Goal: Task Accomplishment & Management: Complete application form

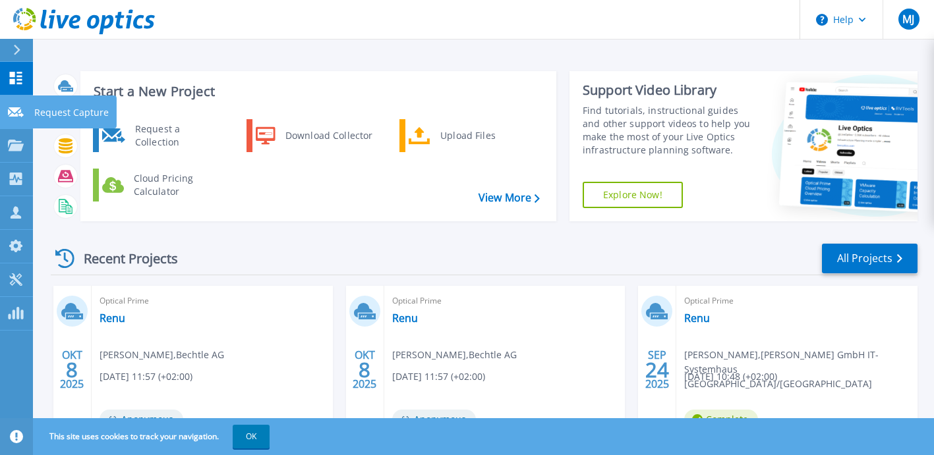
click at [16, 110] on icon at bounding box center [16, 112] width 16 height 10
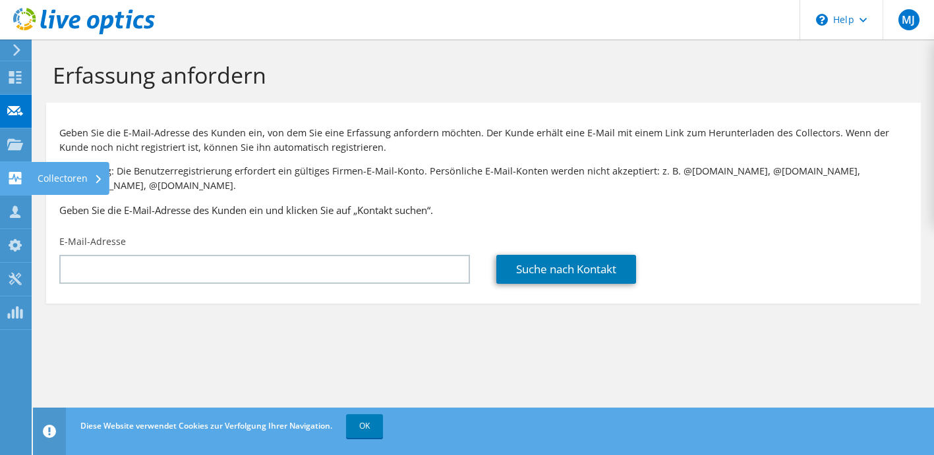
click at [15, 179] on use at bounding box center [15, 178] width 13 height 13
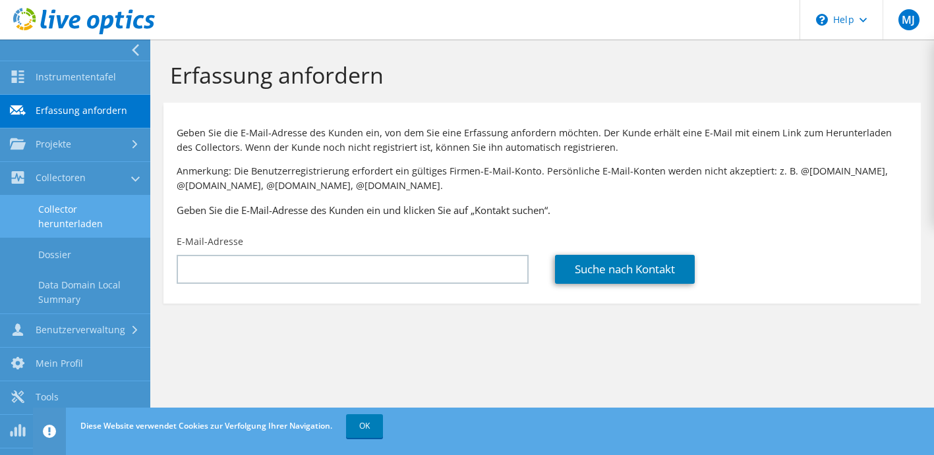
click at [73, 206] on link "Collector herunterladen" at bounding box center [75, 217] width 150 height 42
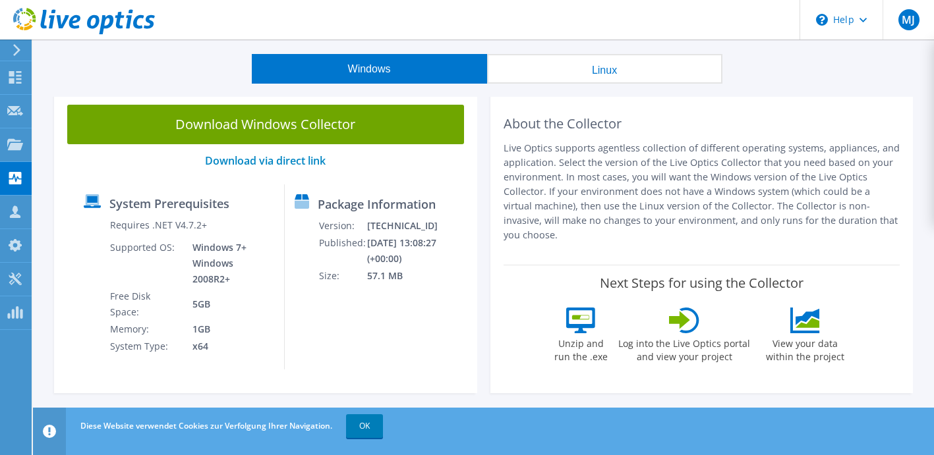
scroll to position [39, 0]
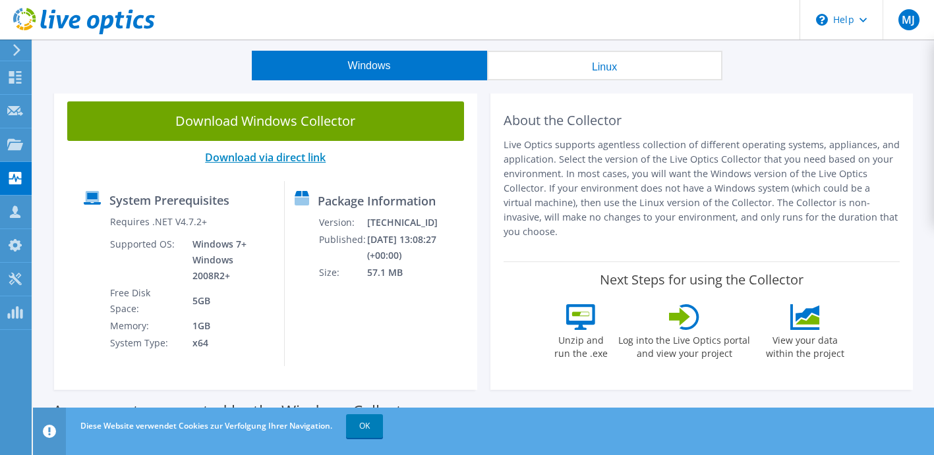
click at [300, 162] on link "Download via direct link" at bounding box center [265, 157] width 121 height 14
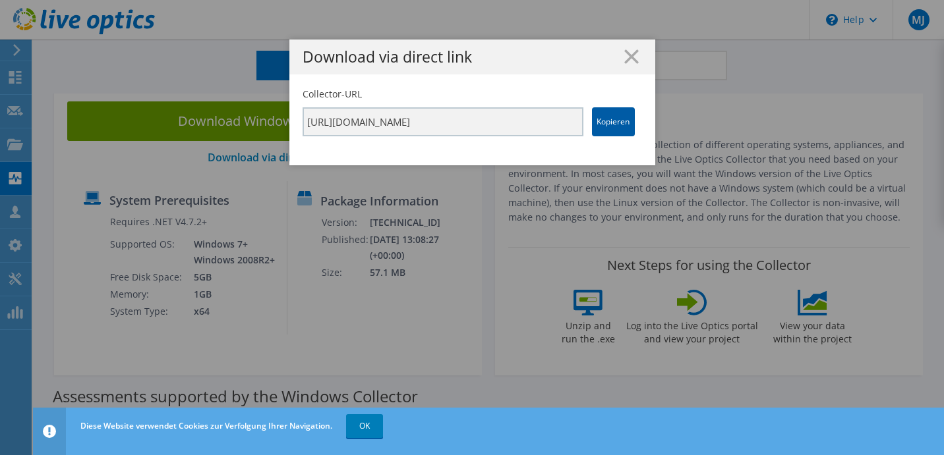
click at [617, 125] on link "Kopieren" at bounding box center [613, 121] width 43 height 29
click at [630, 55] on icon at bounding box center [631, 56] width 14 height 14
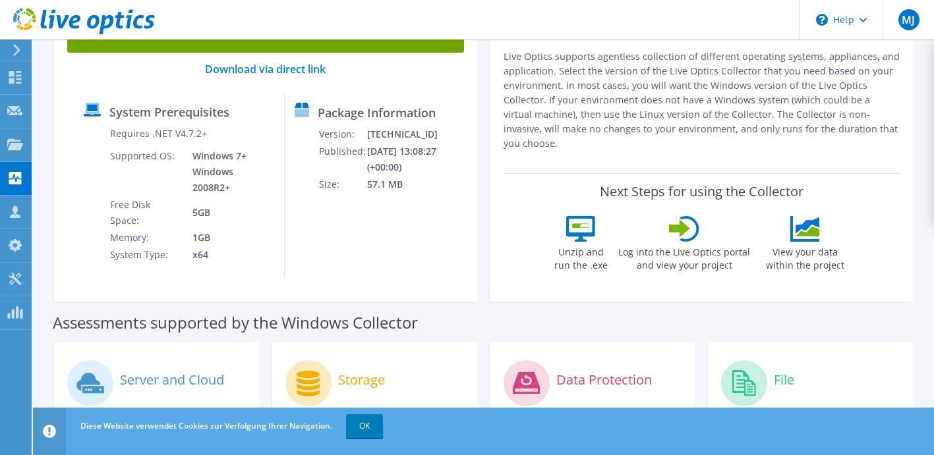
scroll to position [0, 0]
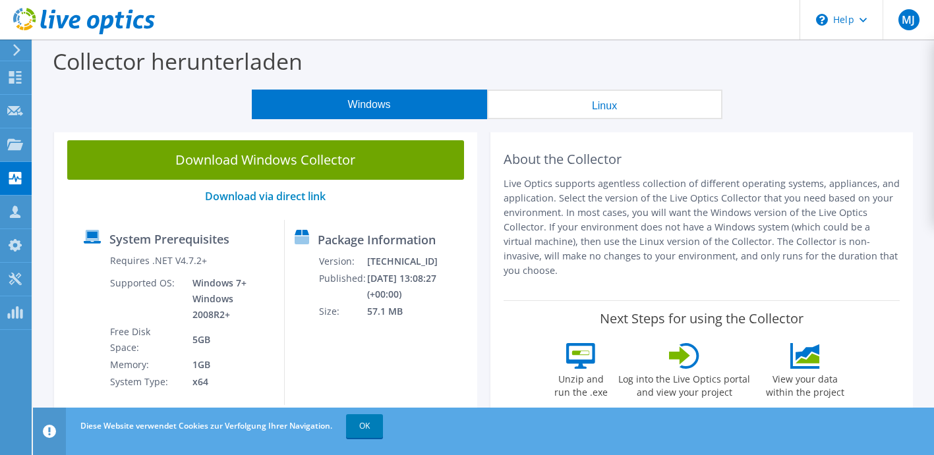
click at [577, 49] on div "Collector herunterladen" at bounding box center [484, 65] width 888 height 50
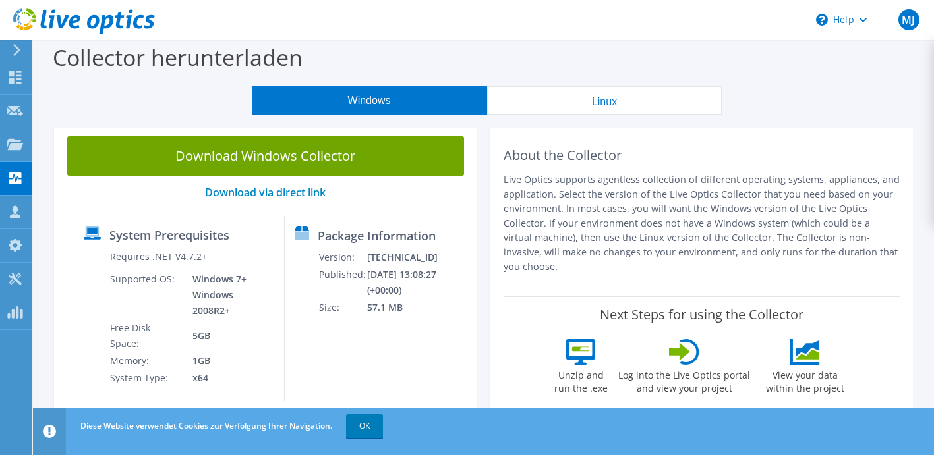
scroll to position [3, 0]
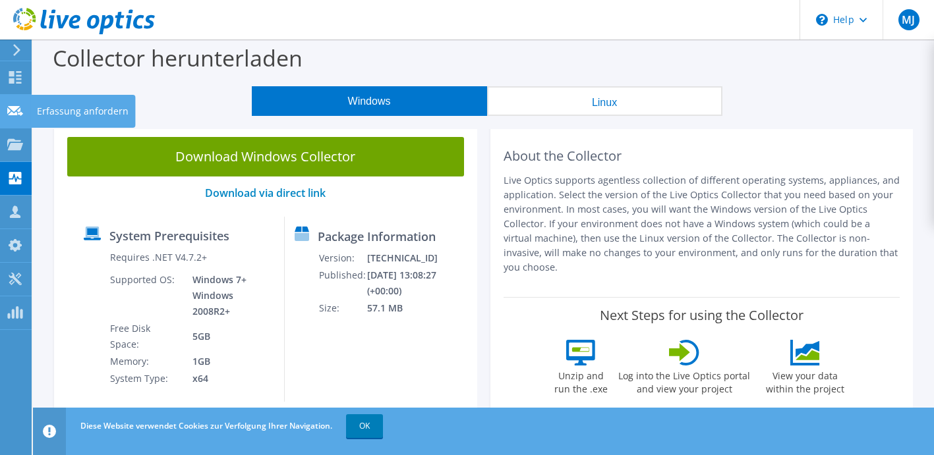
click at [22, 116] on icon at bounding box center [15, 111] width 16 height 13
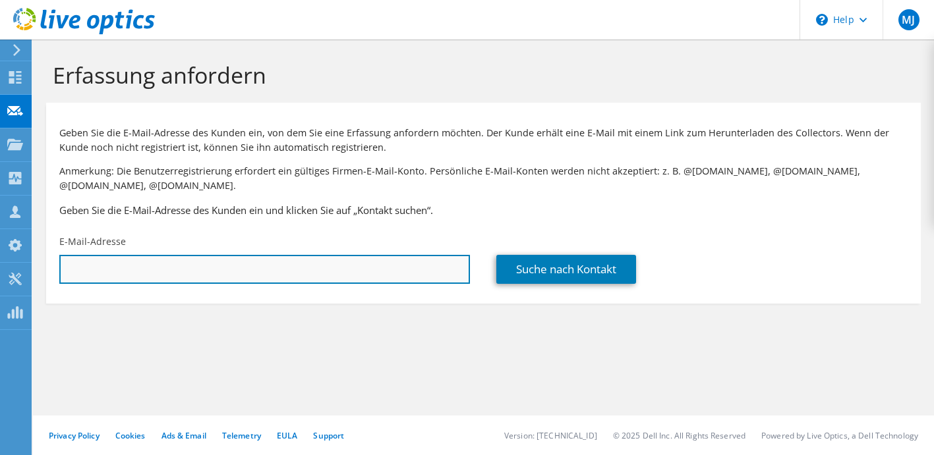
click at [130, 277] on input "text" at bounding box center [264, 269] width 411 height 29
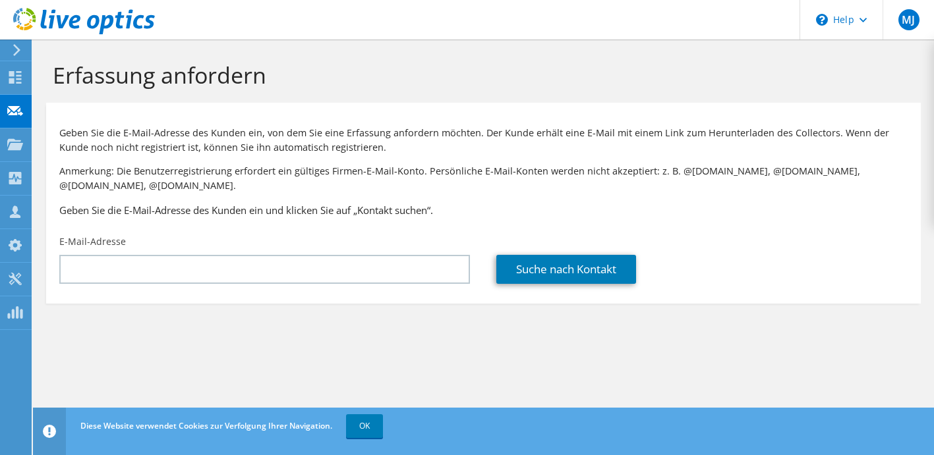
click at [524, 353] on section "Erfassung anfordern Geben Sie die E-Mail-Adresse des Kunden ein, von dem Sie ei…" at bounding box center [483, 205] width 901 height 330
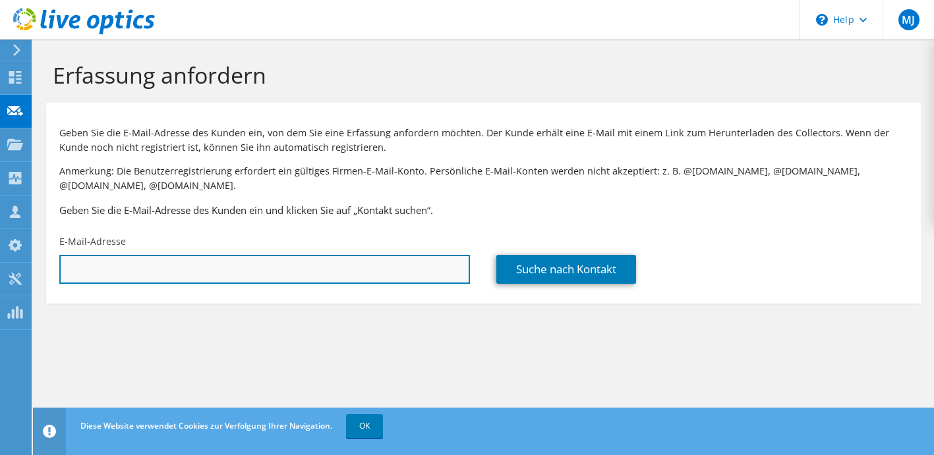
click at [312, 263] on input "text" at bounding box center [264, 269] width 411 height 29
click at [335, 266] on input "text" at bounding box center [264, 269] width 411 height 29
type input "D"
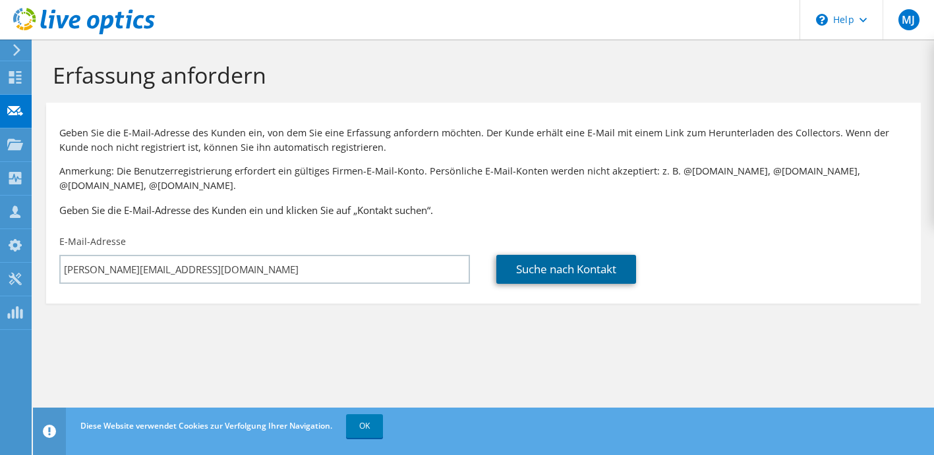
click at [557, 272] on link "Suche nach Kontakt" at bounding box center [566, 269] width 140 height 29
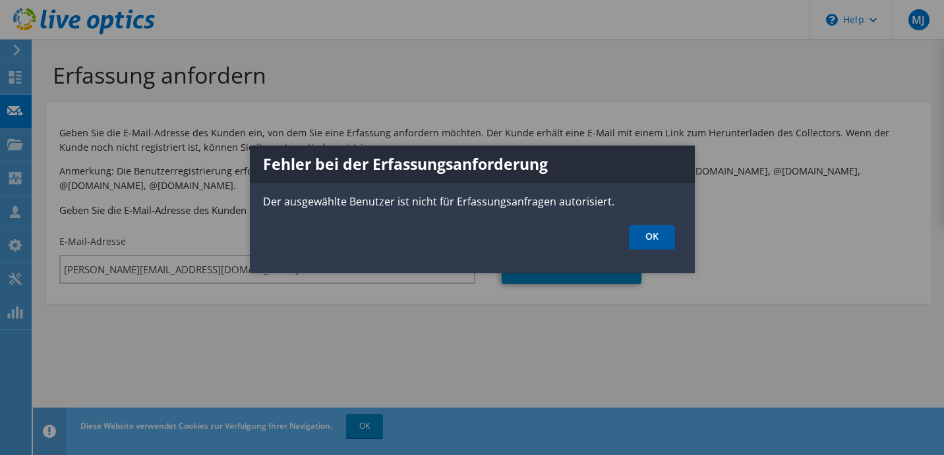
click at [650, 235] on link "OK" at bounding box center [652, 237] width 46 height 24
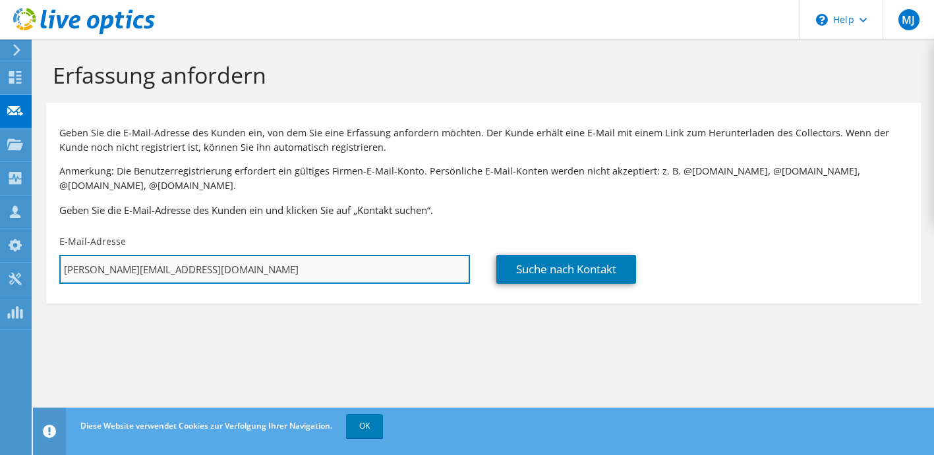
click at [244, 264] on input "david.floetotto@bechtle.com" at bounding box center [264, 269] width 411 height 29
drag, startPoint x: 207, startPoint y: 273, endPoint x: 61, endPoint y: 269, distance: 146.3
click at [61, 269] on input "david.floetotto@bechtle.com" at bounding box center [264, 269] width 411 height 29
click at [235, 269] on input "david.floetotto@bechtle.com" at bounding box center [264, 269] width 411 height 29
drag, startPoint x: 234, startPoint y: 270, endPoint x: 179, endPoint y: 275, distance: 55.7
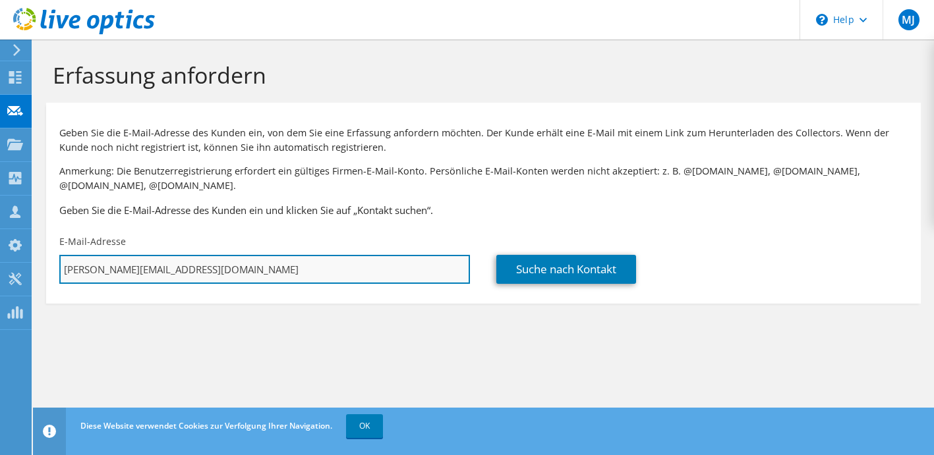
click at [179, 275] on input "david.floetotto@bechtle.com" at bounding box center [264, 269] width 411 height 29
type input "david.floetotto@bechtle-bielefeld.de"
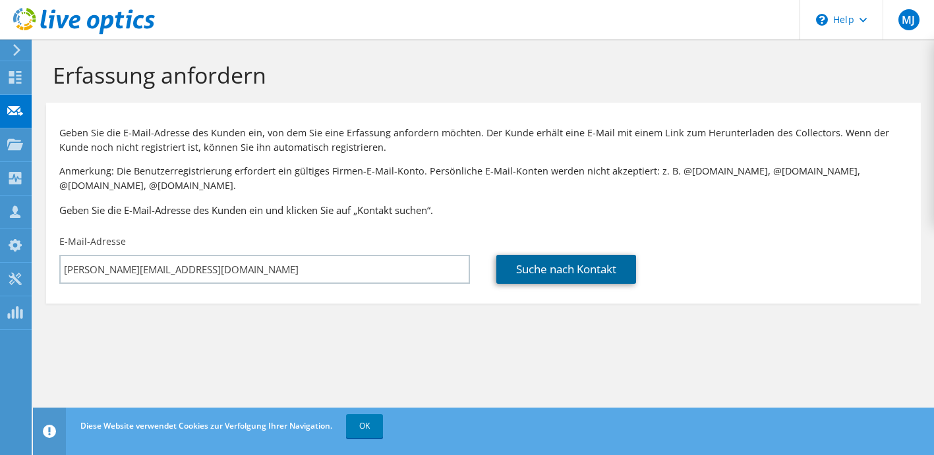
click at [557, 265] on link "Suche nach Kontakt" at bounding box center [566, 269] width 140 height 29
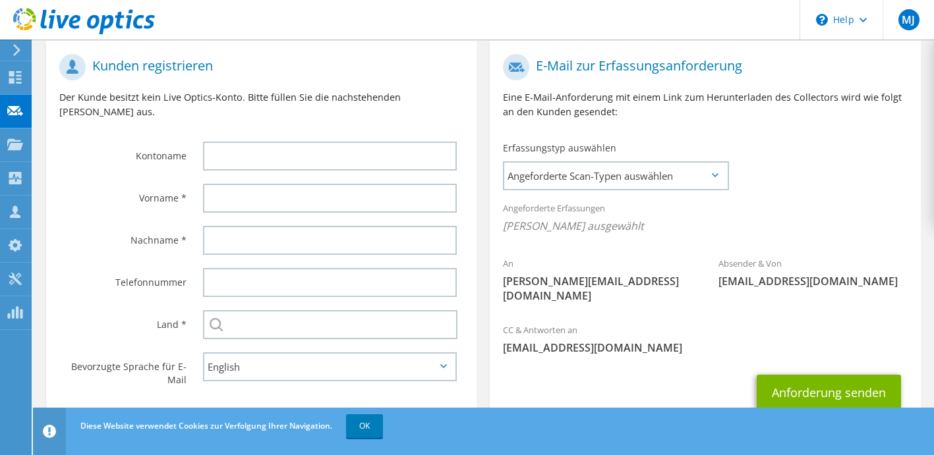
scroll to position [272, 0]
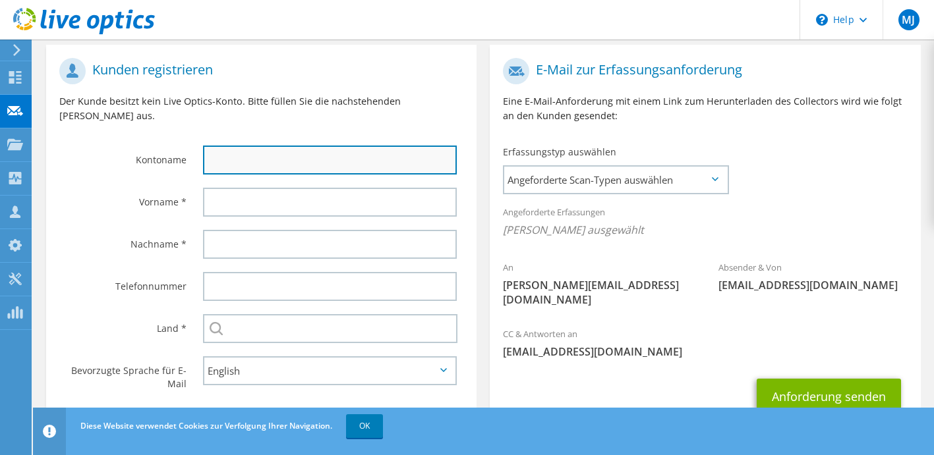
click at [331, 146] on input "text" at bounding box center [330, 160] width 254 height 29
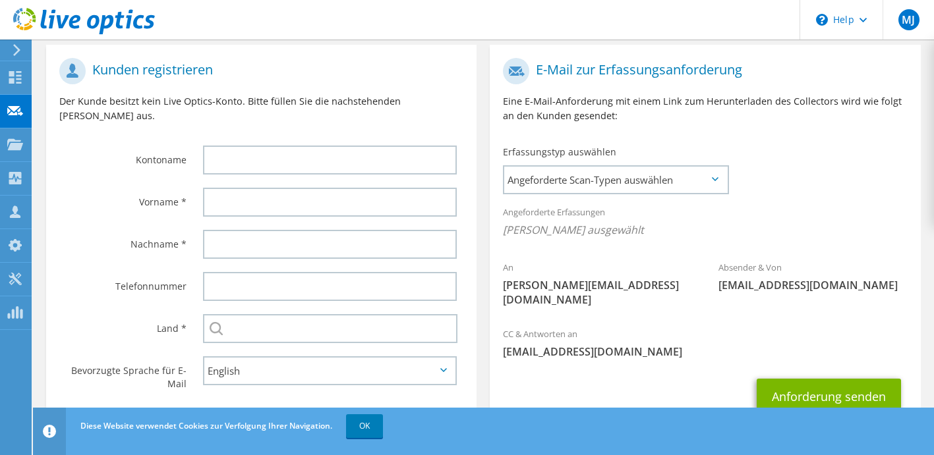
click at [316, 109] on div "Kunden registrieren Der Kunde besitzt kein Live Optics-Konto. Bitte füllen Sie …" at bounding box center [261, 95] width 430 height 88
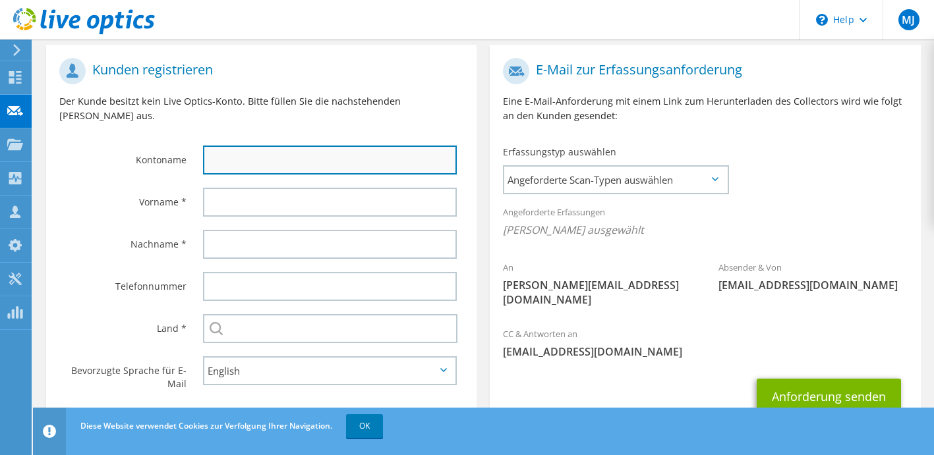
click at [261, 146] on input "text" at bounding box center [330, 160] width 254 height 29
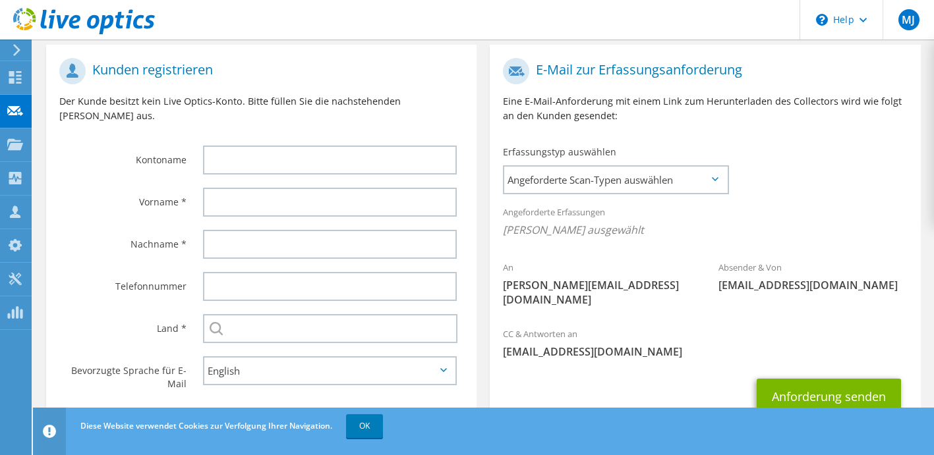
click at [178, 146] on label "Kontoname" at bounding box center [122, 156] width 127 height 21
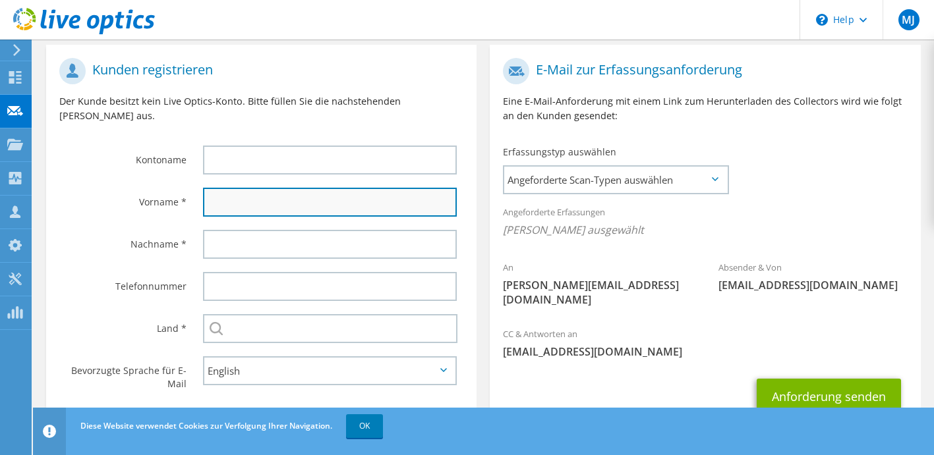
click at [248, 198] on input "text" at bounding box center [330, 202] width 254 height 29
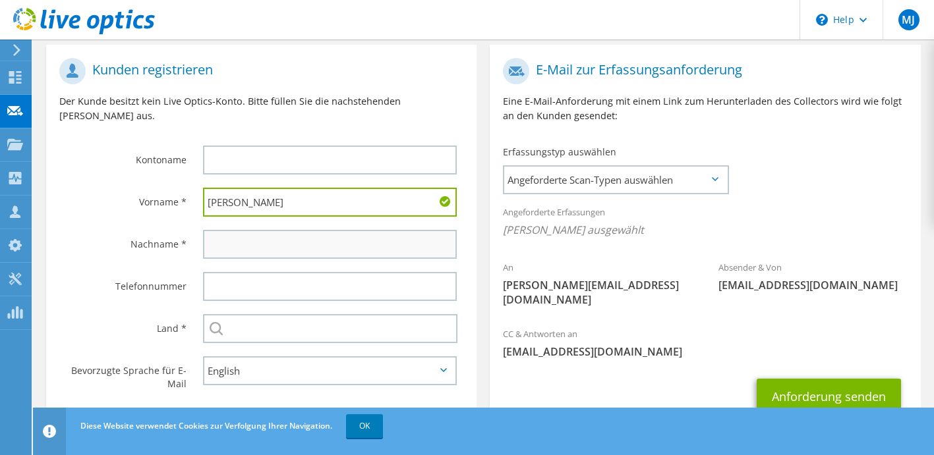
type input "David"
click at [250, 237] on input "text" at bounding box center [330, 244] width 254 height 29
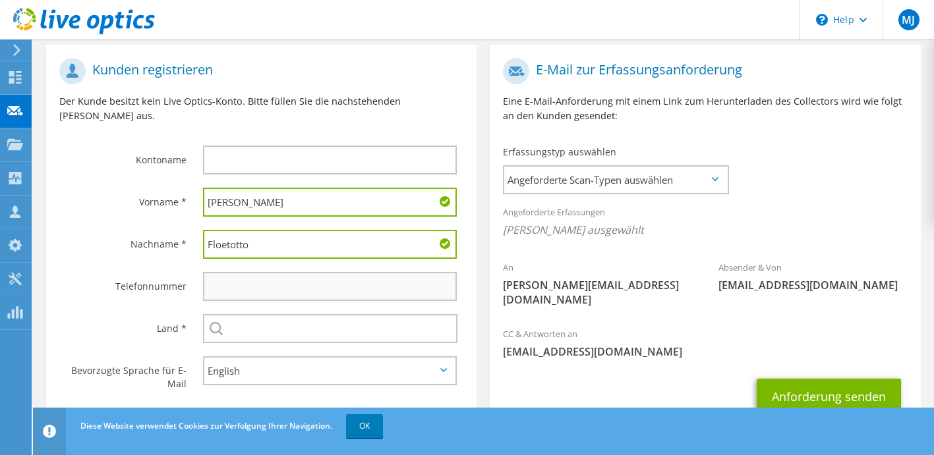
type input "Floetotto"
click at [263, 272] on input "text" at bounding box center [330, 286] width 254 height 29
click at [146, 266] on div "Telefonnummer" at bounding box center [118, 286] width 144 height 41
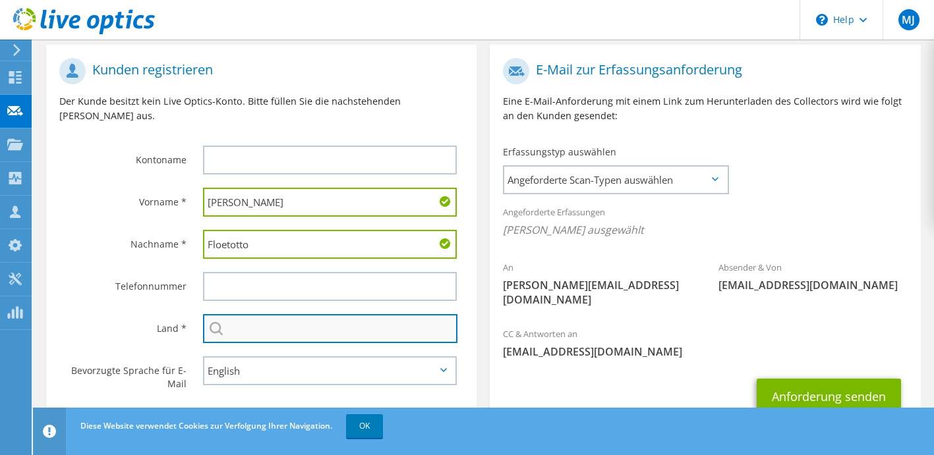
click at [280, 314] on input "text" at bounding box center [330, 328] width 255 height 29
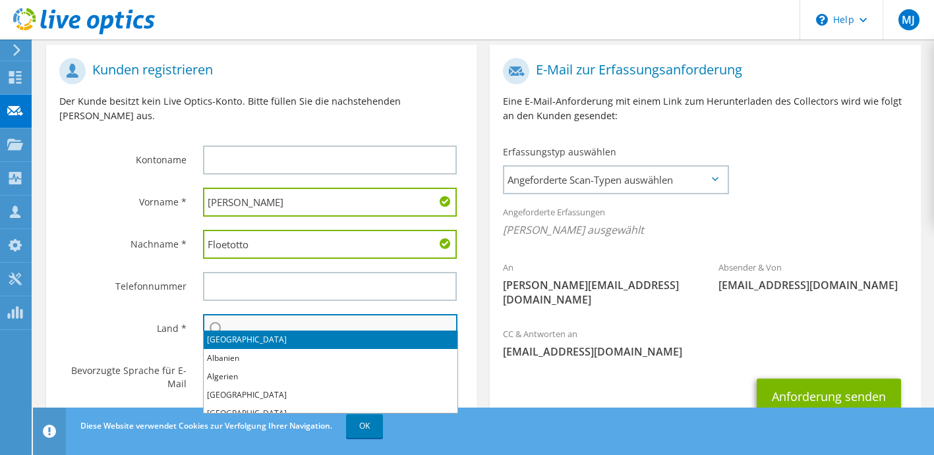
type input "[GEOGRAPHIC_DATA]"
type input "Bechtle IT-Systemhaus Bielefeld"
type input "01786914011"
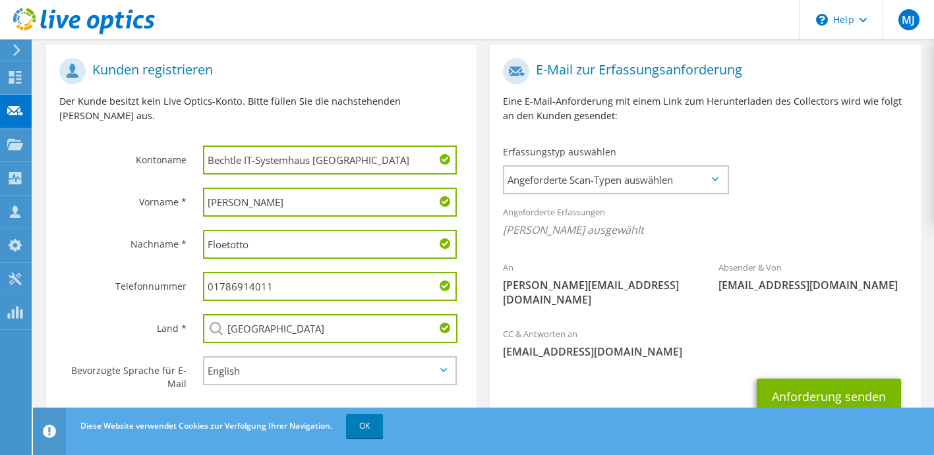
click at [145, 275] on label "Telefonnummer" at bounding box center [122, 282] width 127 height 21
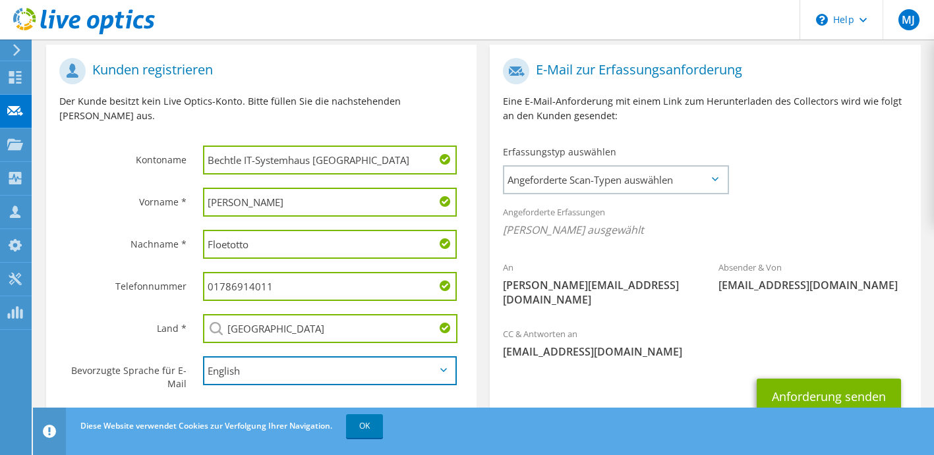
click at [259, 360] on select "English Deutsch Español Français Italiano Polski Português Русский 한국어 中文 日本語" at bounding box center [330, 370] width 254 height 29
select select "de-DE"
click at [203, 356] on select "English Deutsch Español Français Italiano Polski Português Русский 한국어 中文 日本語" at bounding box center [330, 370] width 254 height 29
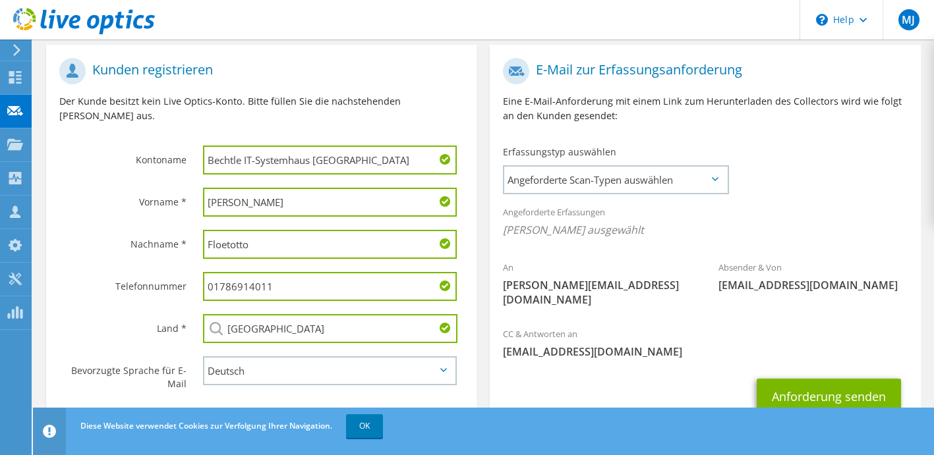
click at [370, 146] on input "Bechtle IT-Systemhaus Bielefeld" at bounding box center [330, 160] width 254 height 29
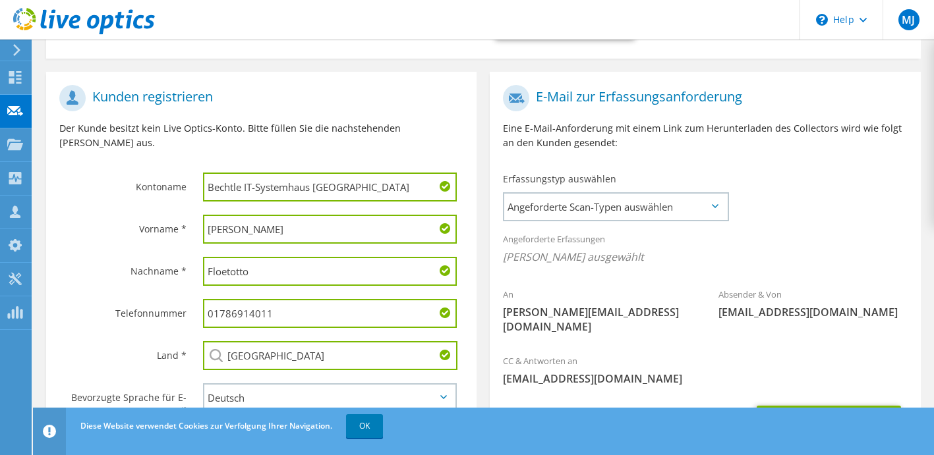
scroll to position [246, 0]
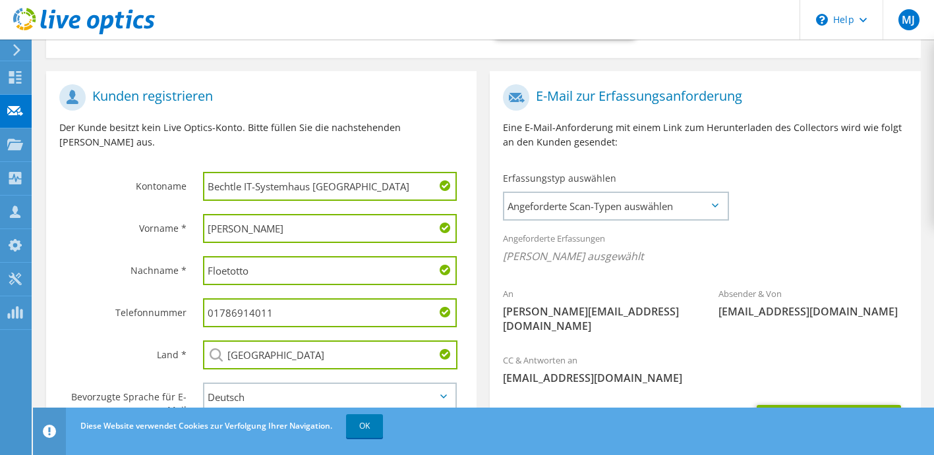
drag, startPoint x: 366, startPoint y: 169, endPoint x: 185, endPoint y: 175, distance: 181.3
click at [185, 175] on div "Kontoname Bechtle IT-Systemhaus Bielefeld" at bounding box center [261, 143] width 430 height 130
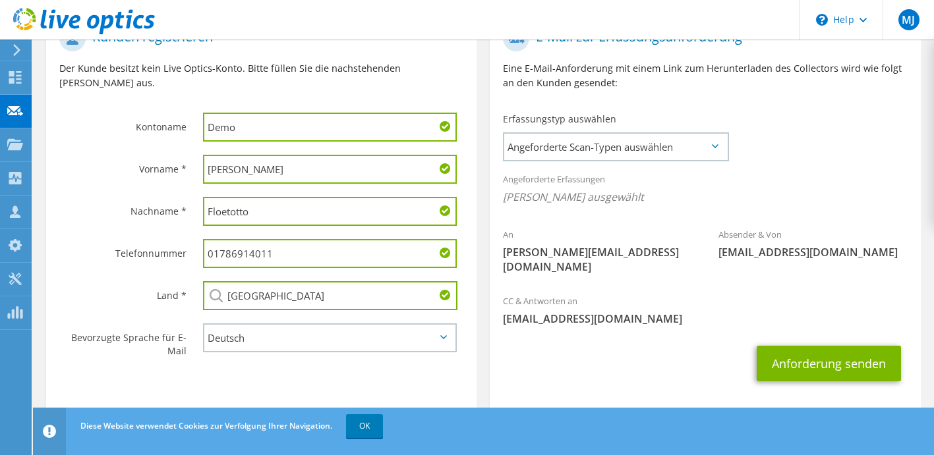
scroll to position [310, 0]
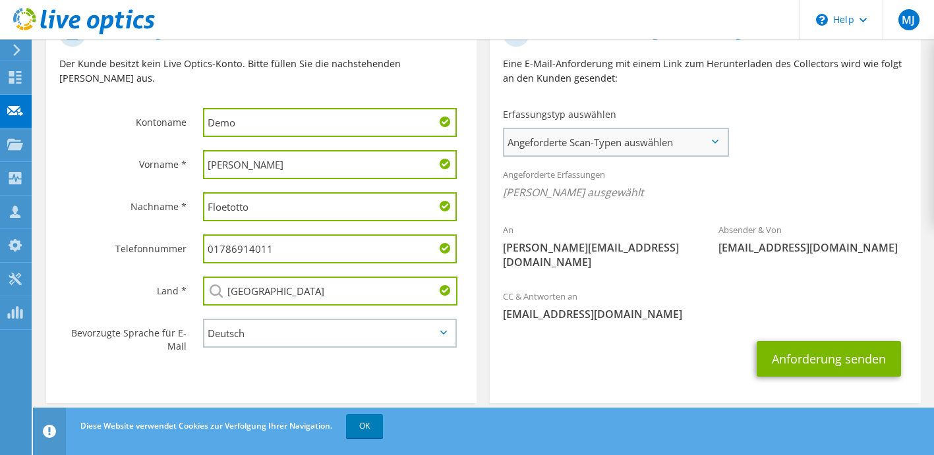
type input "Demo"
click at [708, 147] on span "Angeforderte Scan-Typen auswählen" at bounding box center [615, 142] width 223 height 26
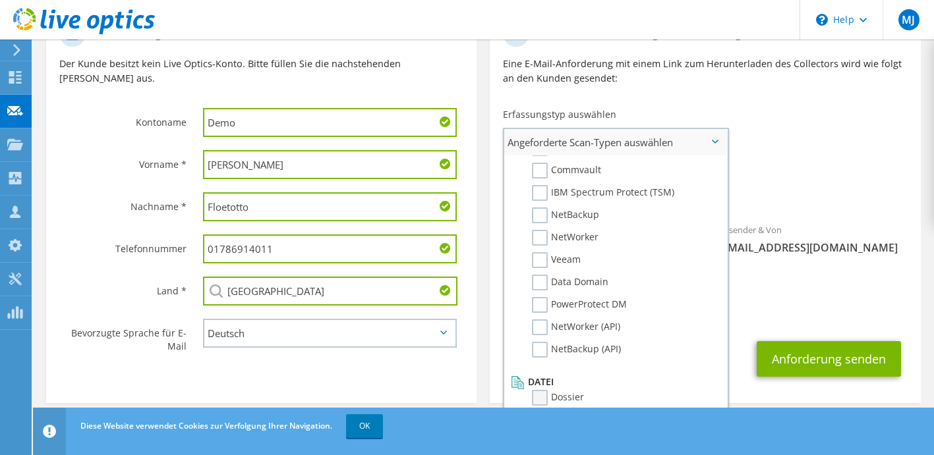
click at [540, 397] on label "Dossier" at bounding box center [558, 398] width 52 height 16
click at [0, 0] on input "Dossier" at bounding box center [0, 0] width 0 height 0
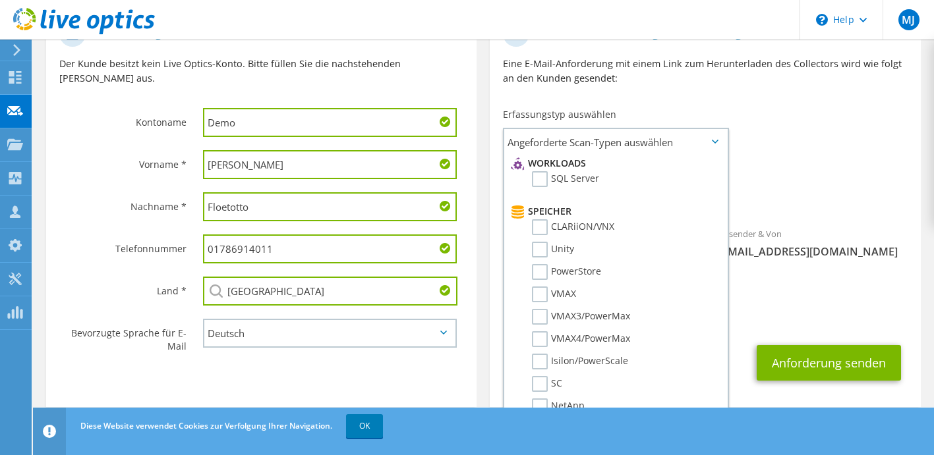
scroll to position [0, 0]
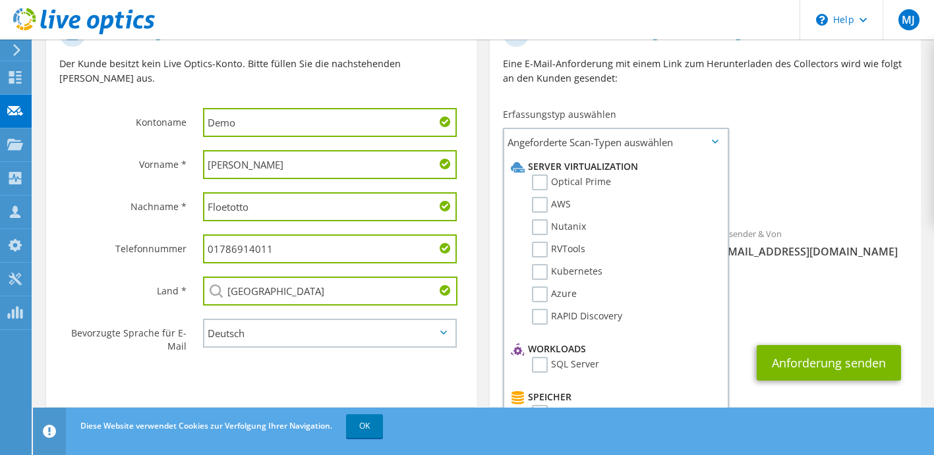
click at [847, 125] on div "An david.floetotto@bechtle-bielefeld.de Absender & Von liveoptics@liveoptics.com" at bounding box center [705, 150] width 430 height 273
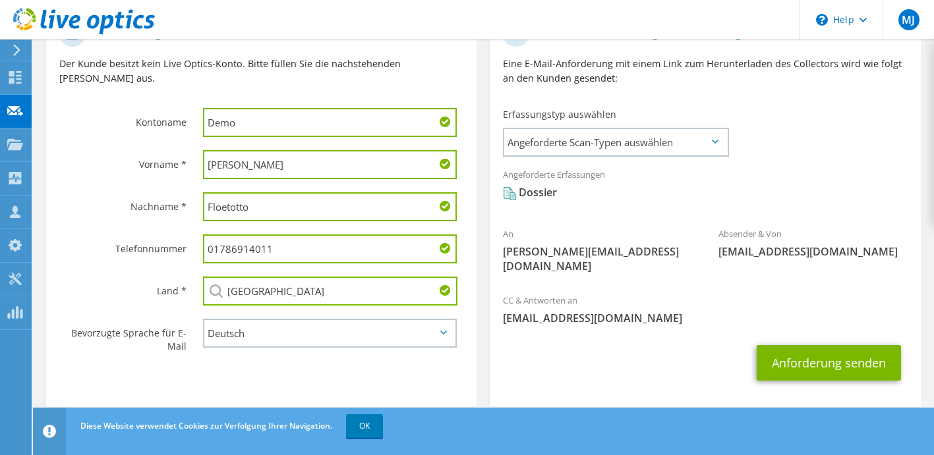
scroll to position [314, 0]
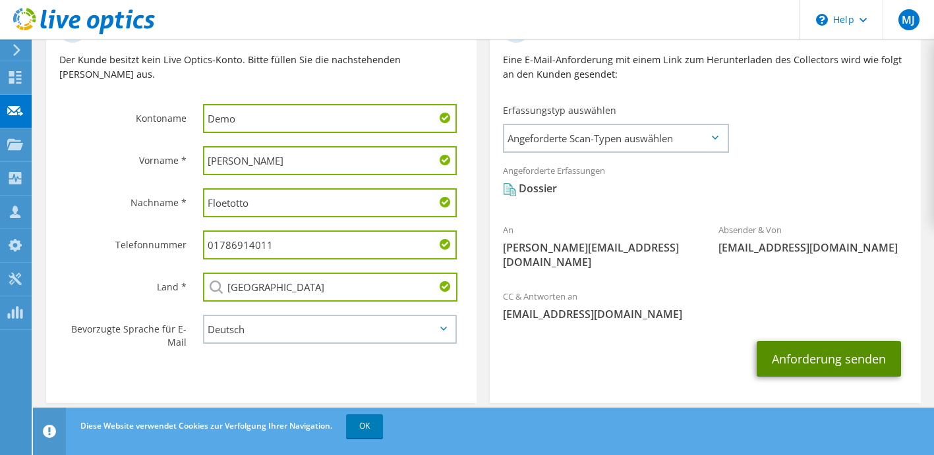
click at [784, 347] on button "Anforderung senden" at bounding box center [828, 359] width 144 height 36
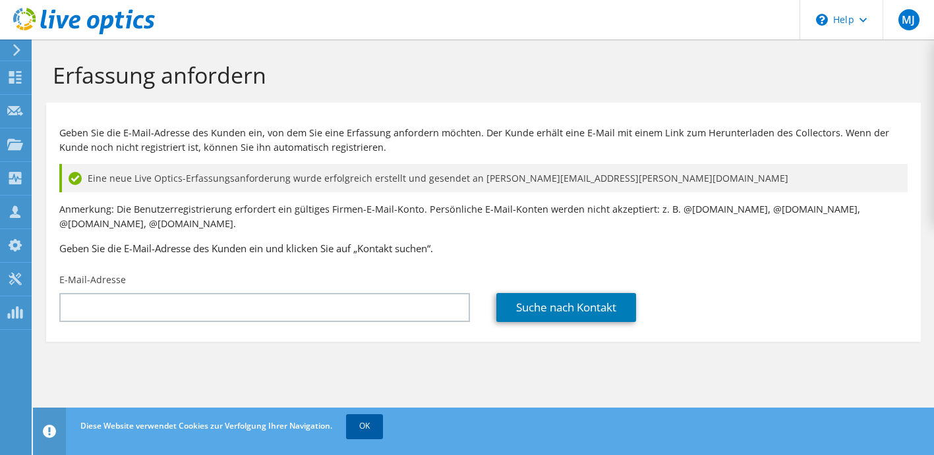
click at [368, 428] on link "OK" at bounding box center [364, 426] width 37 height 24
